Goal: Task Accomplishment & Management: Use online tool/utility

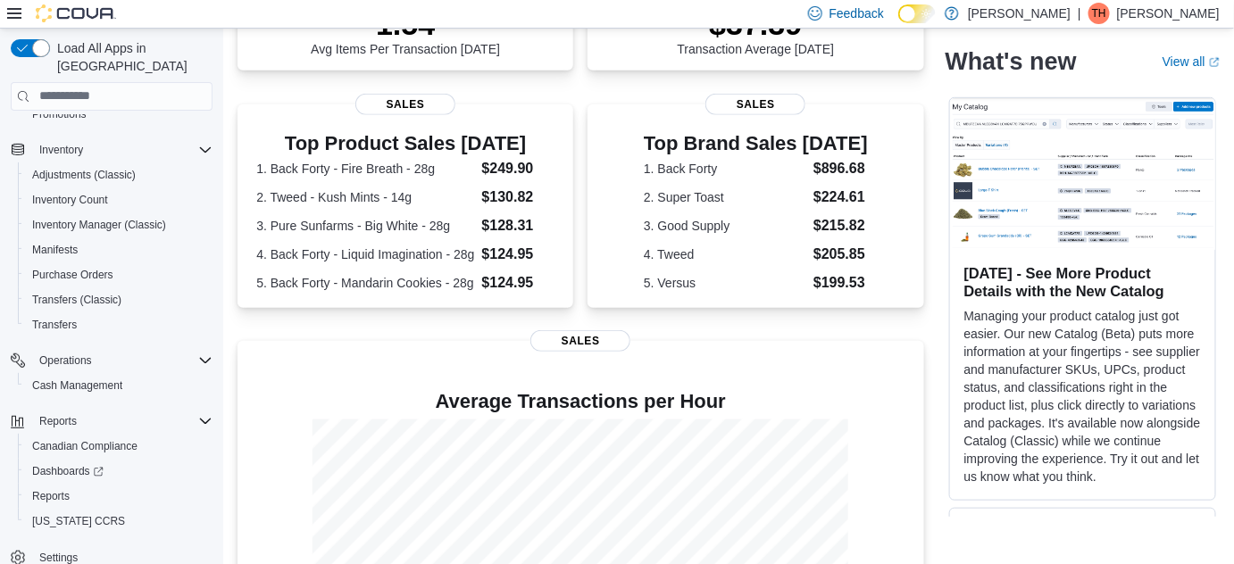
scroll to position [324, 0]
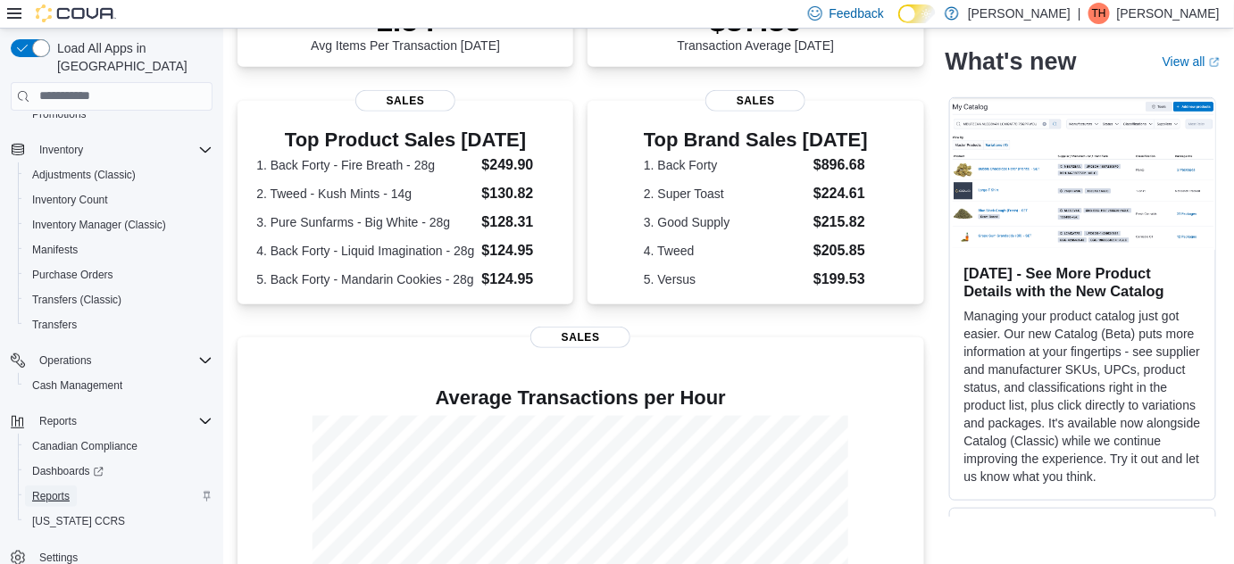
click at [41, 489] on span "Reports" at bounding box center [50, 496] width 37 height 14
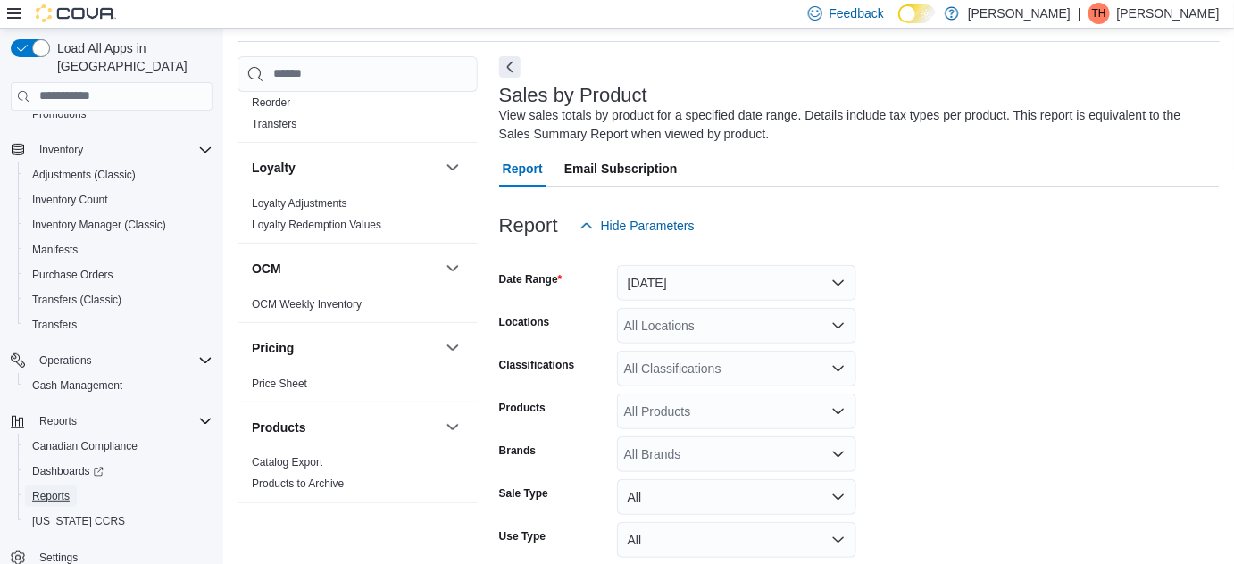
scroll to position [1135, 0]
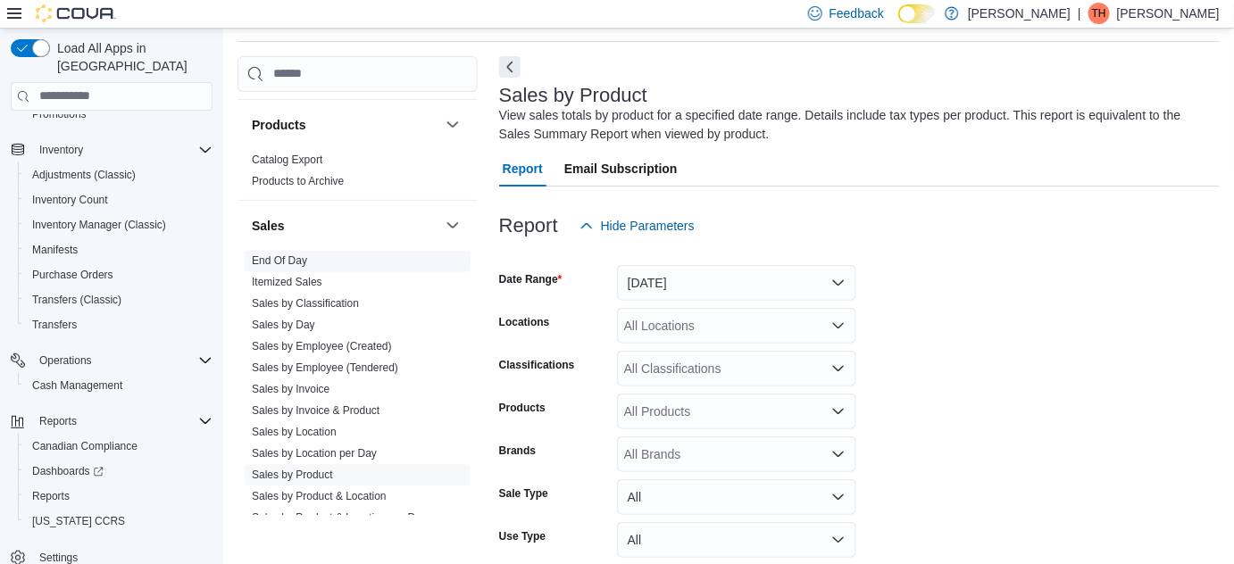
click at [313, 257] on span "End Of Day" at bounding box center [358, 261] width 226 height 21
click at [293, 256] on link "End Of Day" at bounding box center [279, 261] width 55 height 12
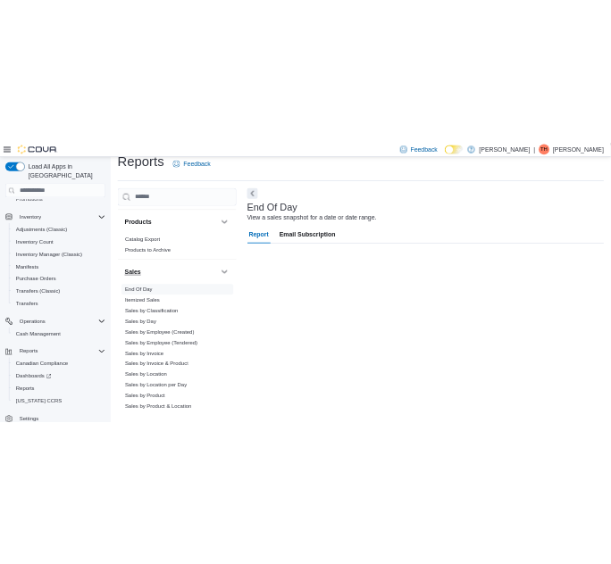
scroll to position [23, 0]
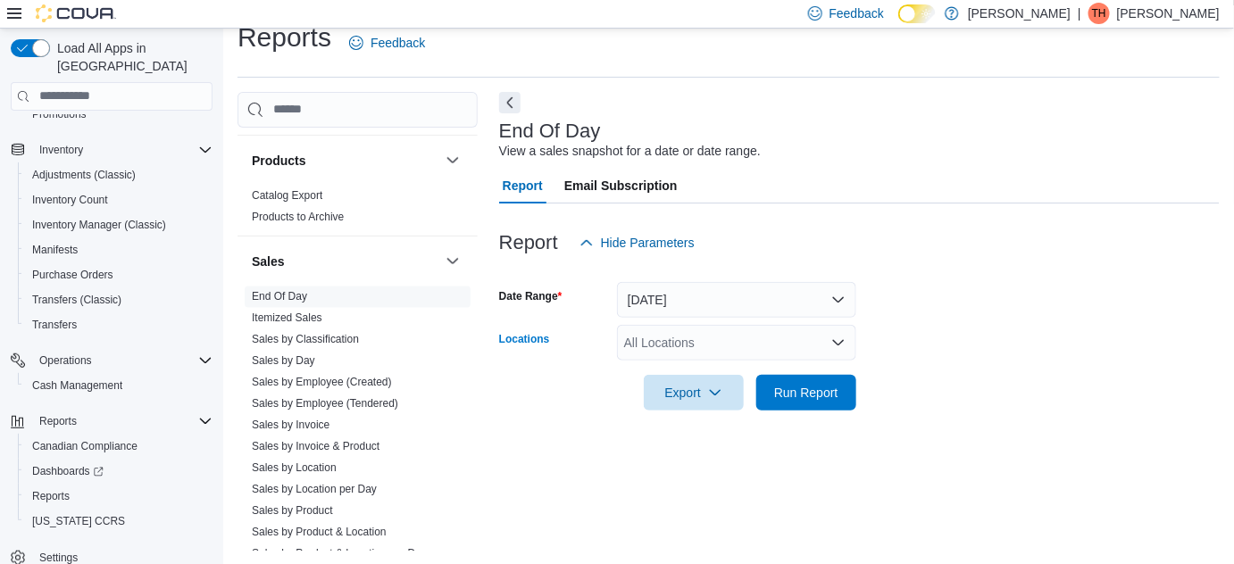
click at [828, 342] on div "All Locations" at bounding box center [736, 343] width 239 height 36
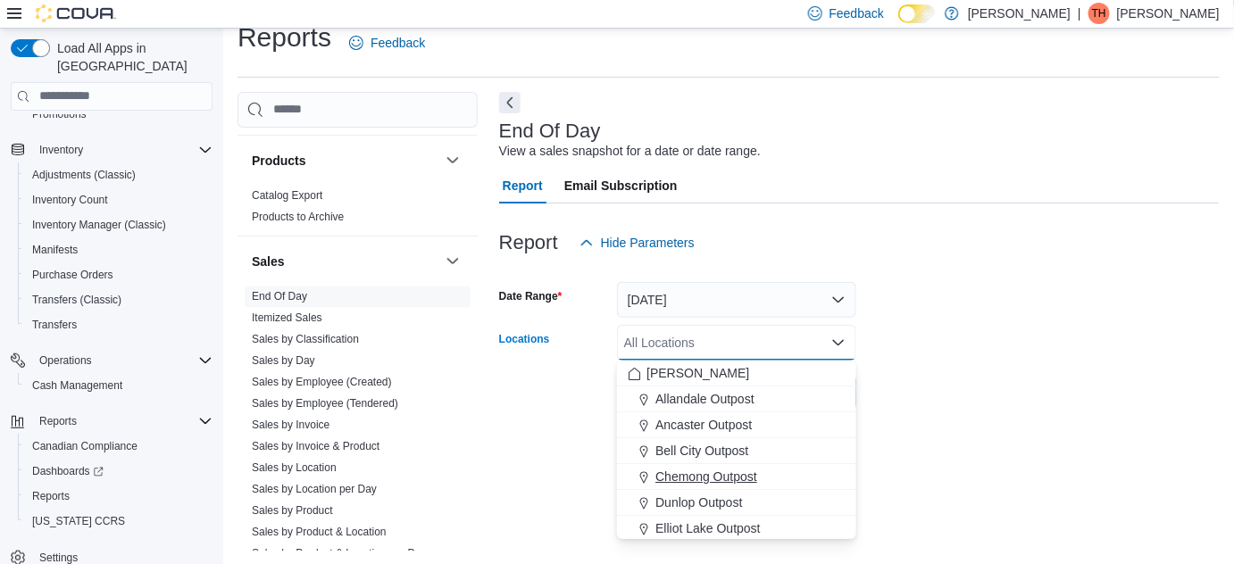
click at [715, 476] on span "Chemong Outpost" at bounding box center [706, 477] width 102 height 18
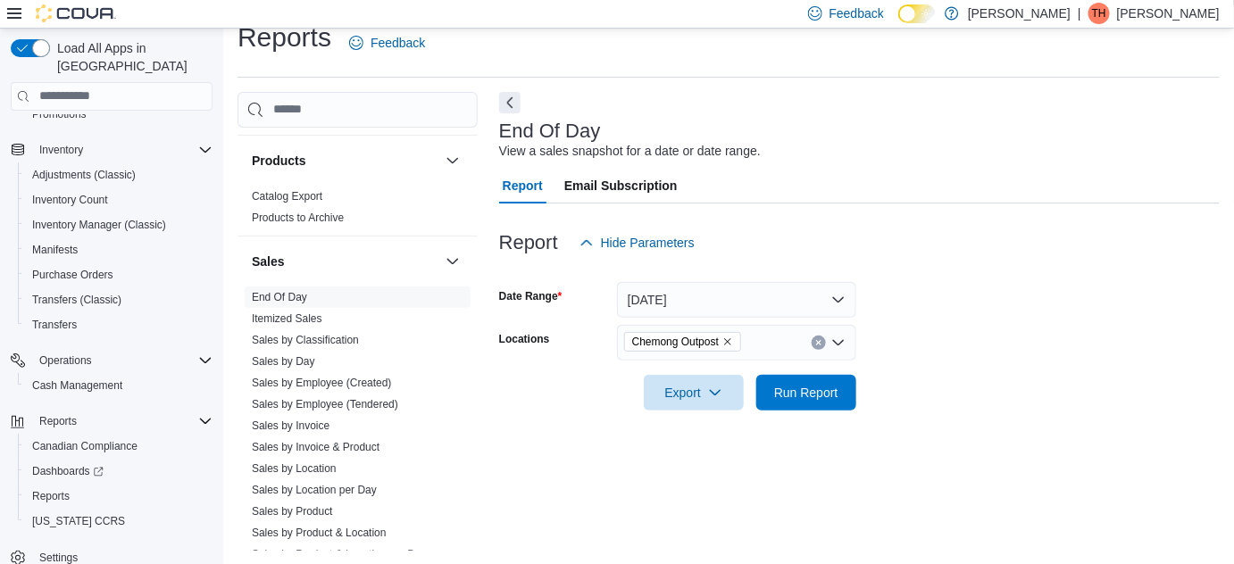
click at [1001, 441] on div "End Of Day View a sales snapshot for a date or date range. Report Email Subscri…" at bounding box center [859, 321] width 720 height 459
click at [801, 387] on span "Run Report" at bounding box center [806, 392] width 64 height 18
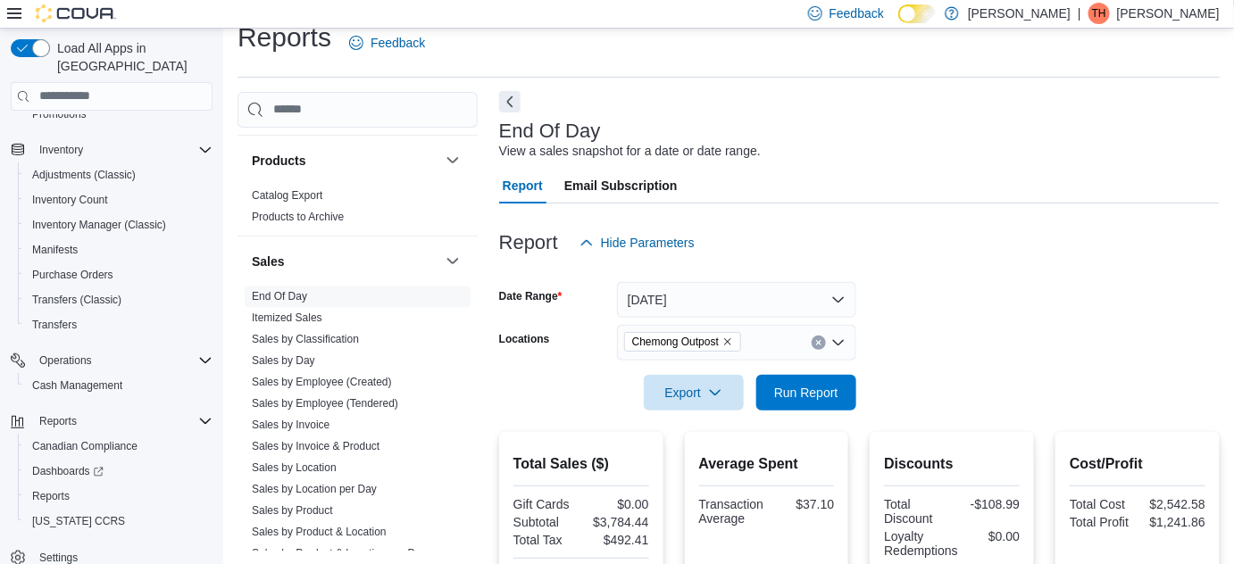
click at [509, 104] on button "Next" at bounding box center [509, 101] width 21 height 21
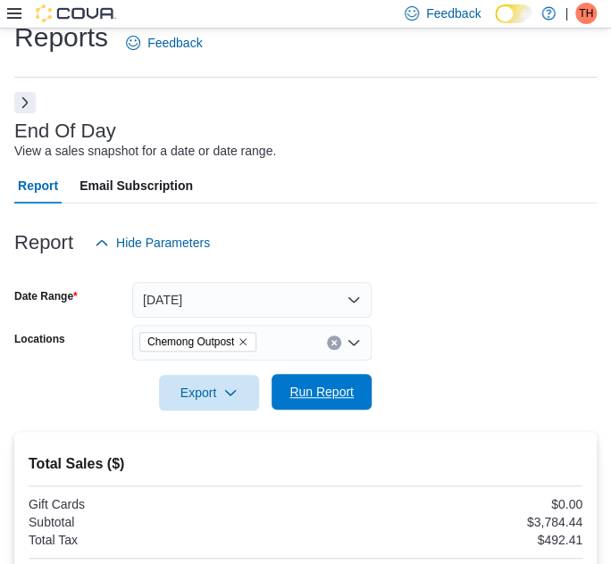
click at [335, 389] on span "Run Report" at bounding box center [321, 392] width 64 height 18
click at [344, 393] on span "Run Report" at bounding box center [321, 392] width 64 height 18
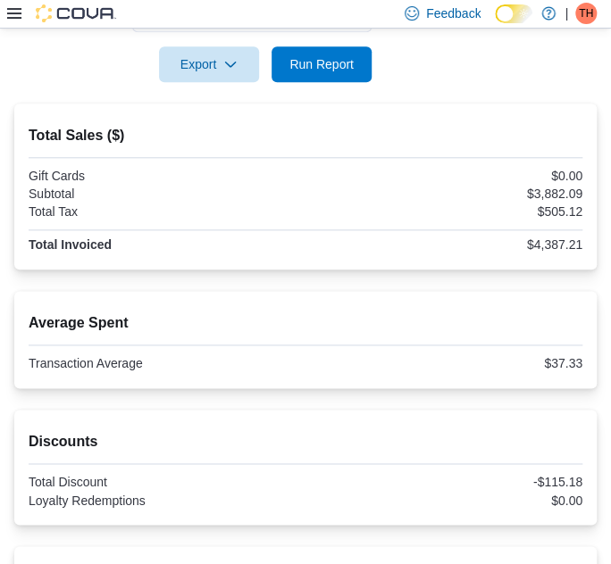
scroll to position [23, 0]
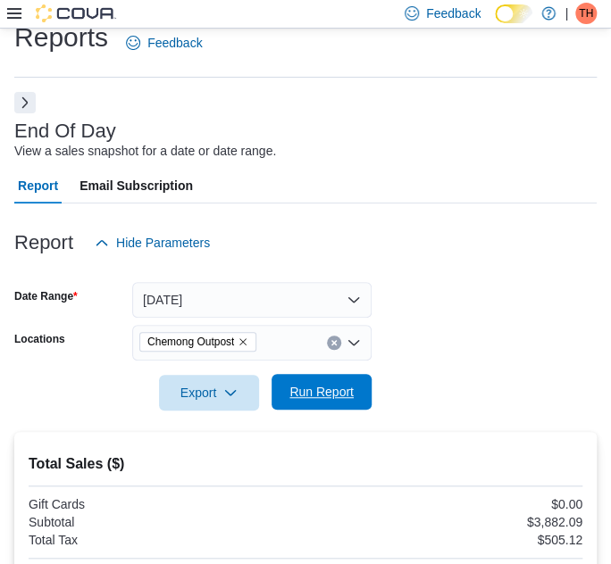
click at [293, 389] on span "Run Report" at bounding box center [321, 392] width 64 height 18
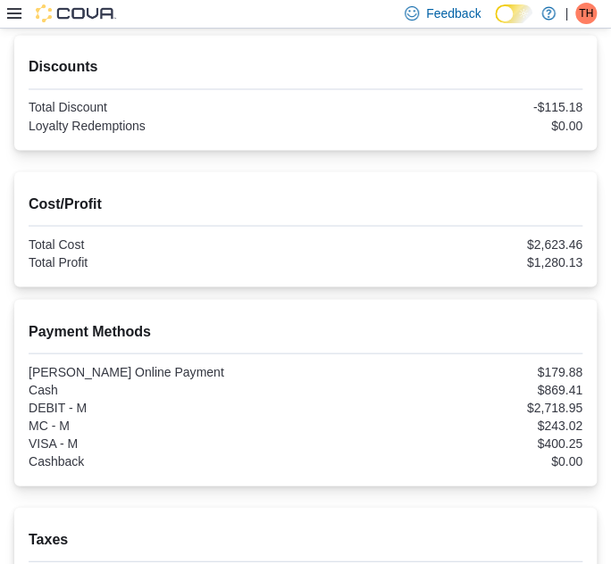
scroll to position [754, 0]
